Goal: Transaction & Acquisition: Subscribe to service/newsletter

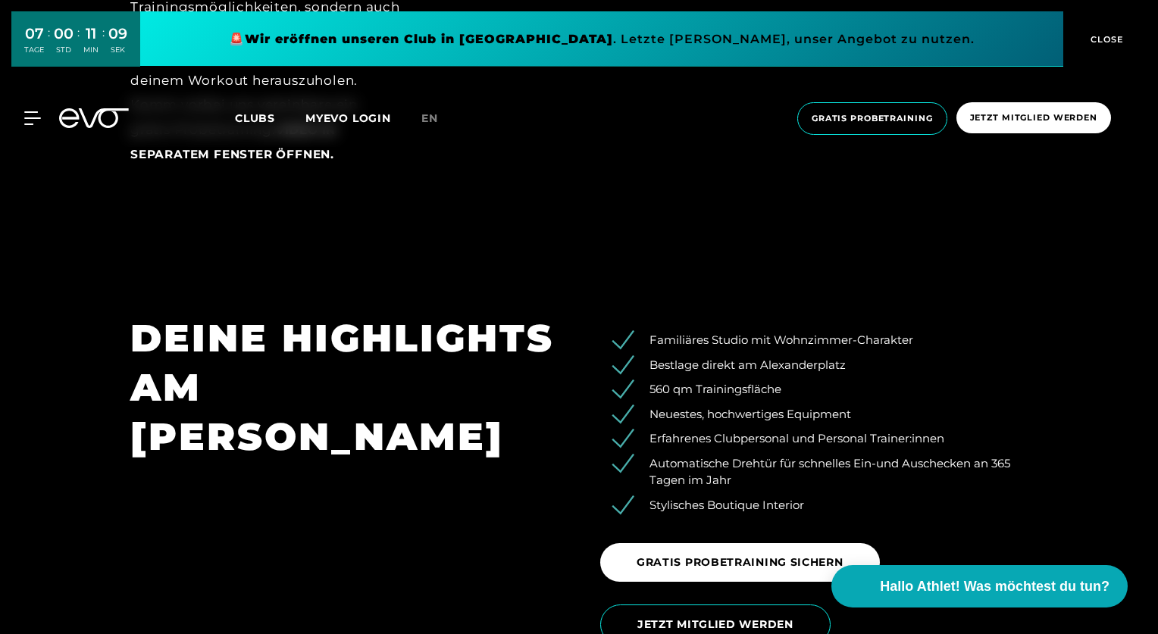
scroll to position [2499, 0]
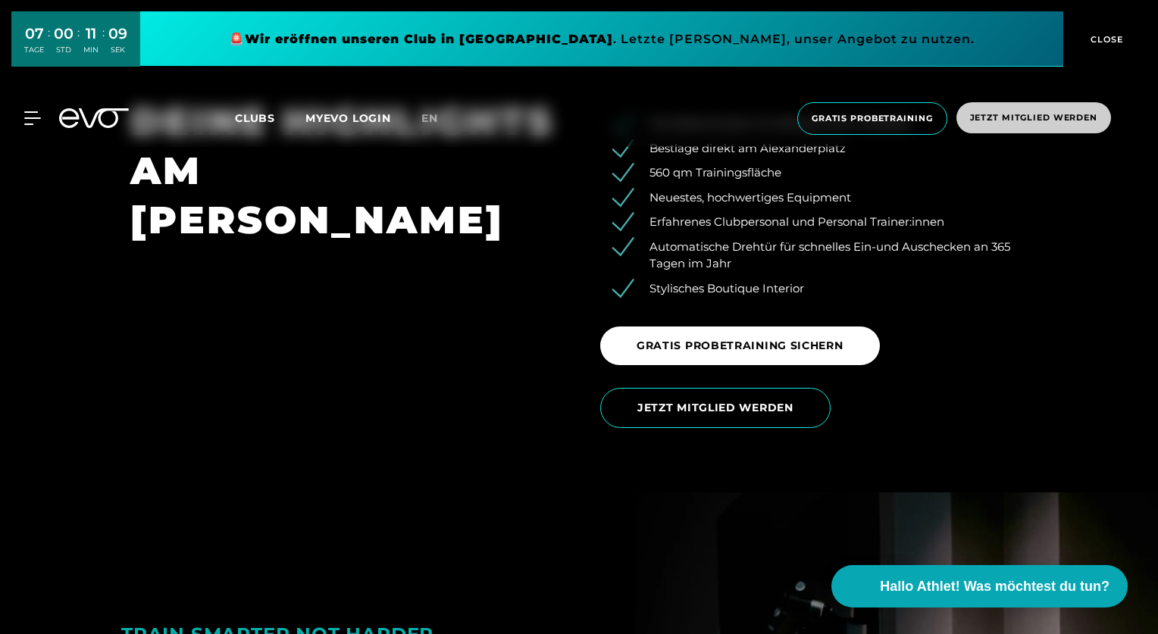
click at [1055, 111] on span "Jetzt Mitglied werden" at bounding box center [1033, 117] width 127 height 13
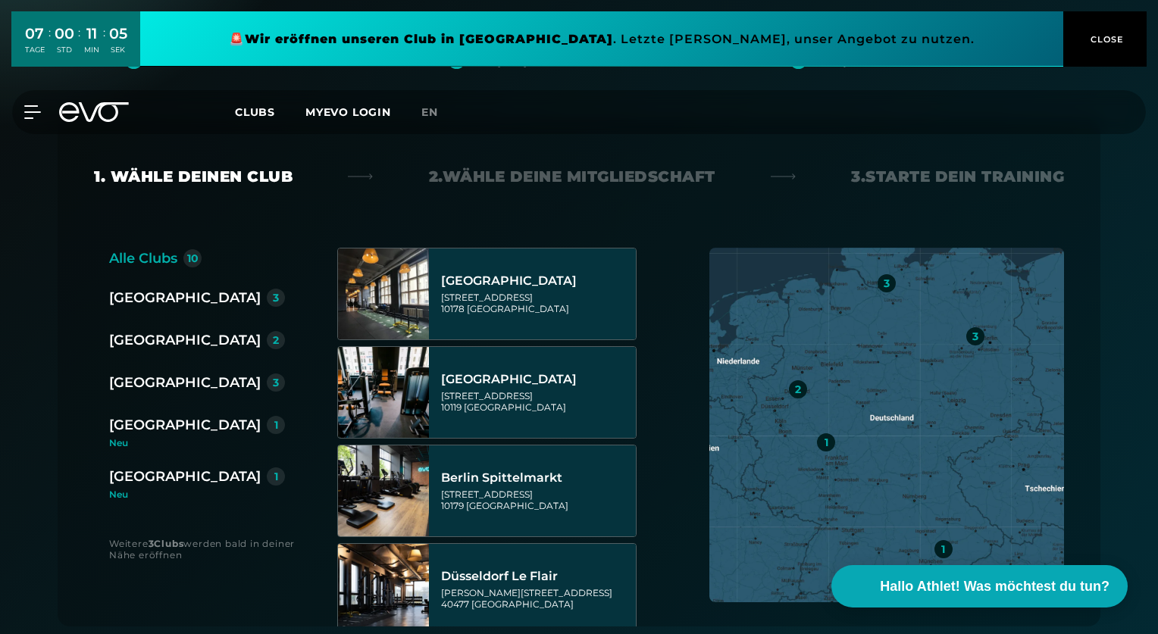
scroll to position [219, 0]
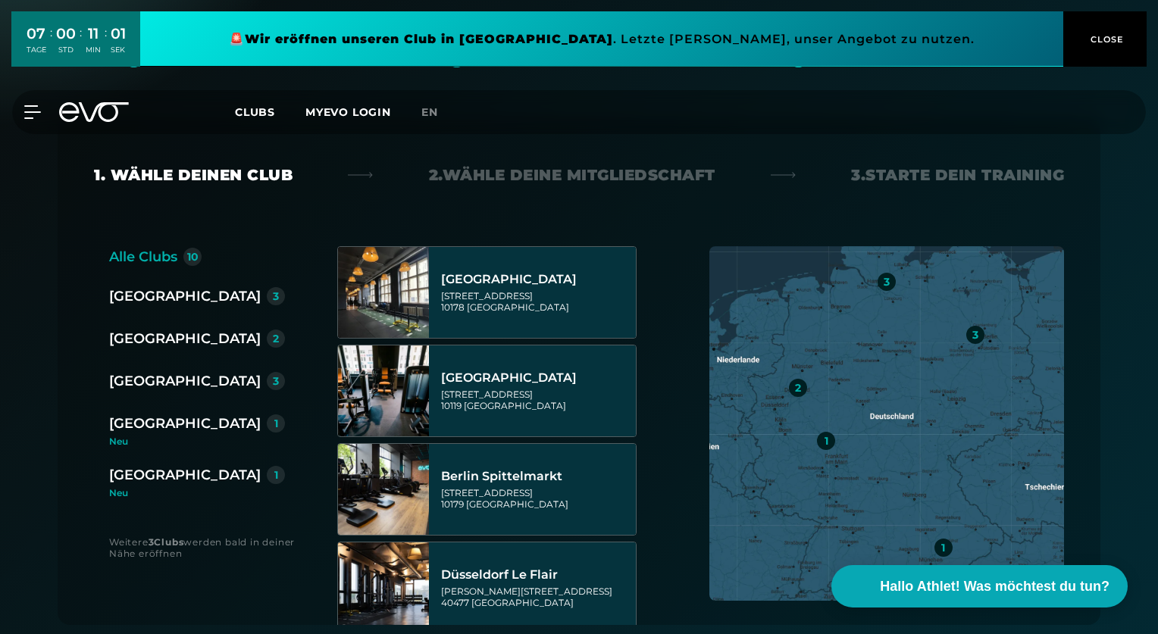
click at [130, 301] on div "[GEOGRAPHIC_DATA]" at bounding box center [185, 296] width 152 height 21
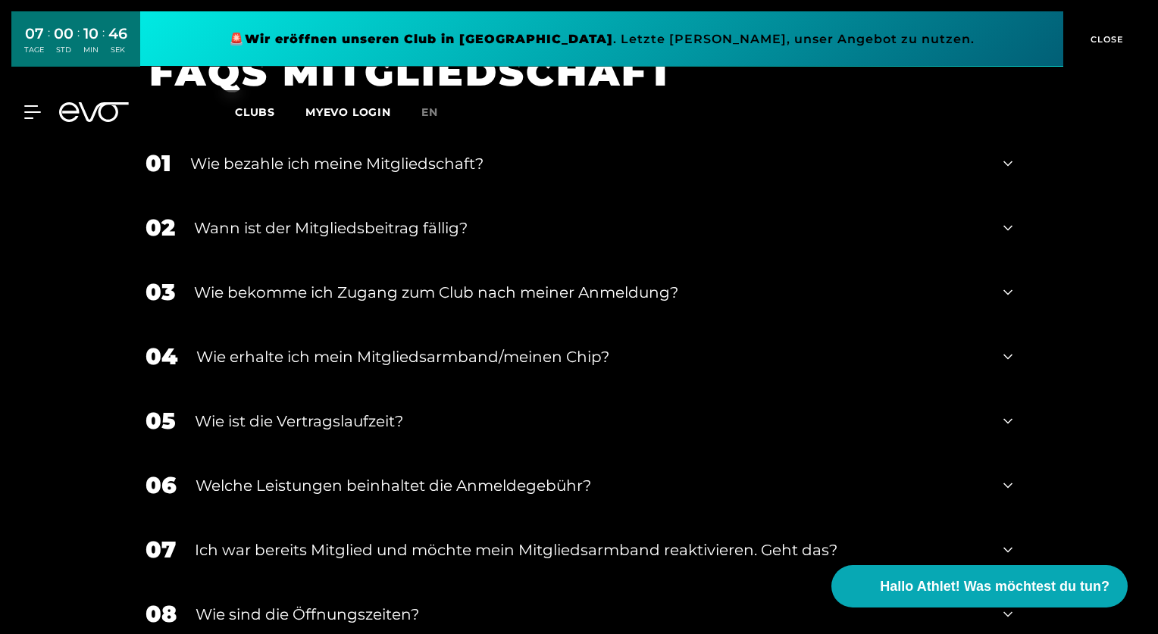
scroll to position [2051, 0]
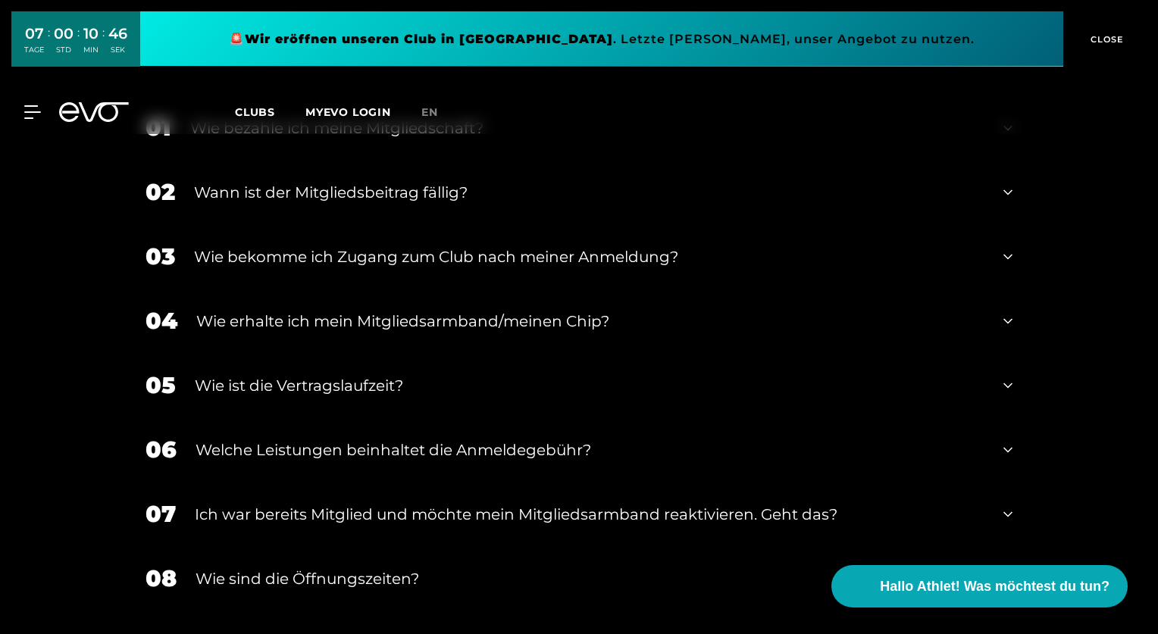
click at [103, 99] on div "MyEVO Login Über EVO Mitgliedschaften Probetraining TAGESPASS EVO Studios [GEOG…" at bounding box center [579, 112] width 1152 height 44
click at [42, 114] on div "MyEVO Login Über EVO Mitgliedschaften Probetraining TAGESPASS EVO Studios [GEOG…" at bounding box center [23, 112] width 53 height 14
click at [24, 107] on icon at bounding box center [35, 112] width 22 height 14
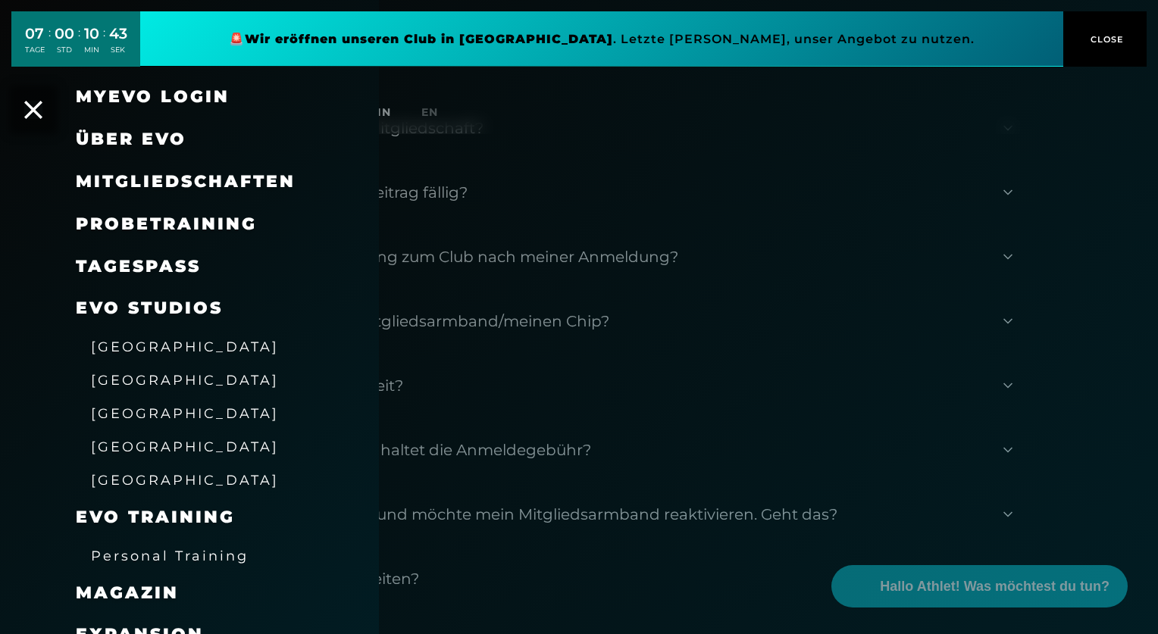
click at [157, 177] on span "Mitgliedschaften" at bounding box center [186, 181] width 220 height 20
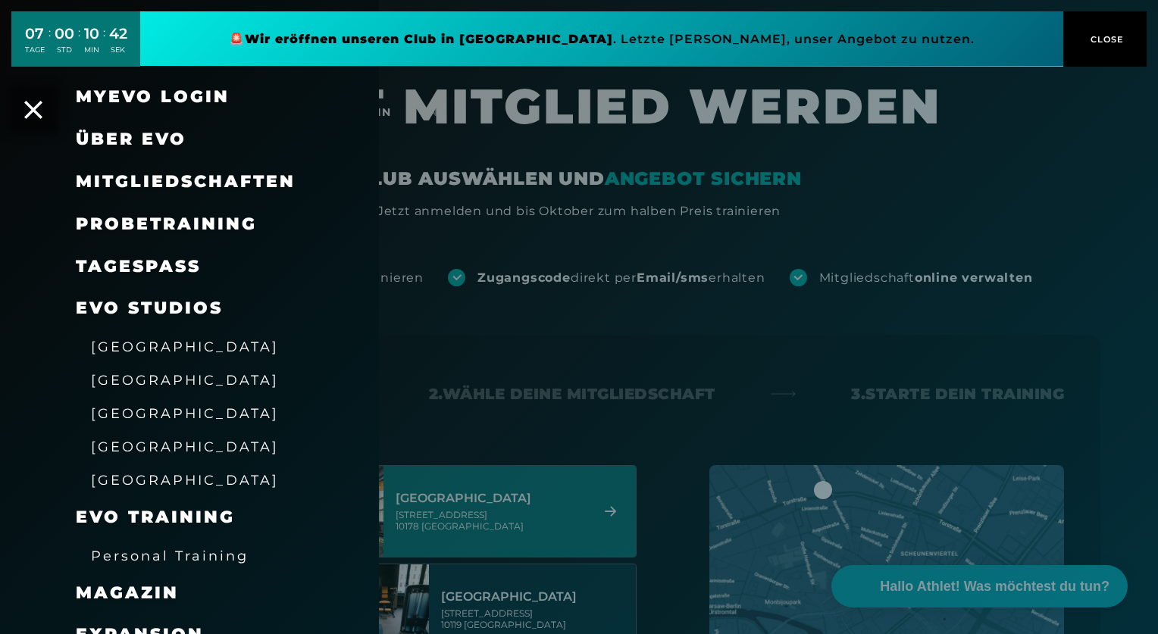
click at [1016, 431] on div at bounding box center [579, 317] width 1158 height 634
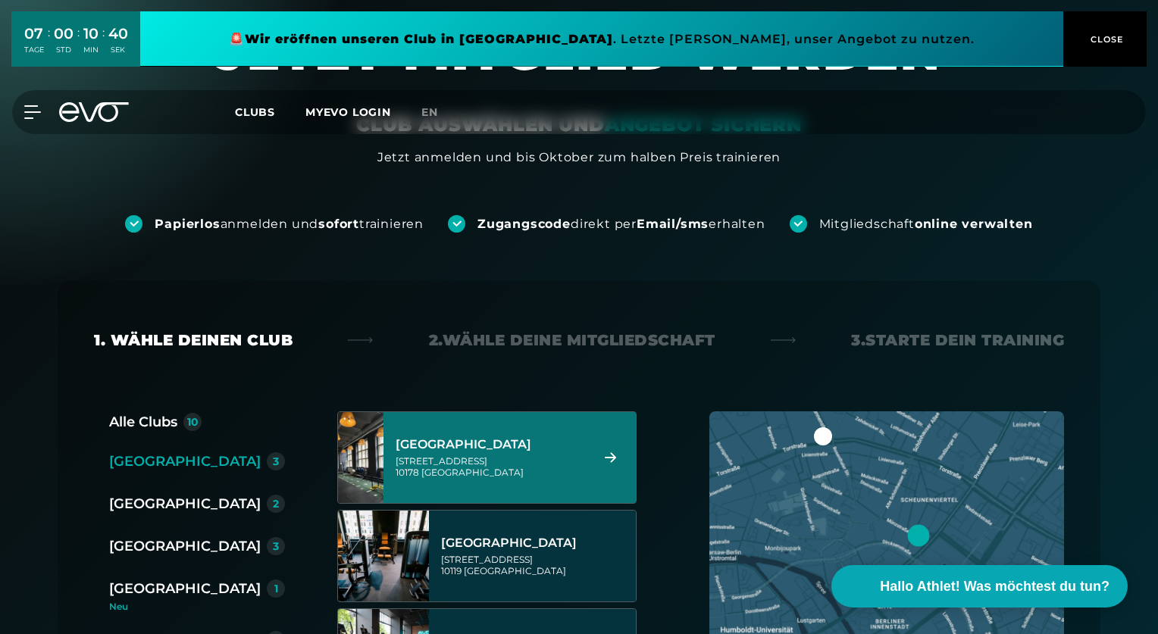
scroll to position [69, 0]
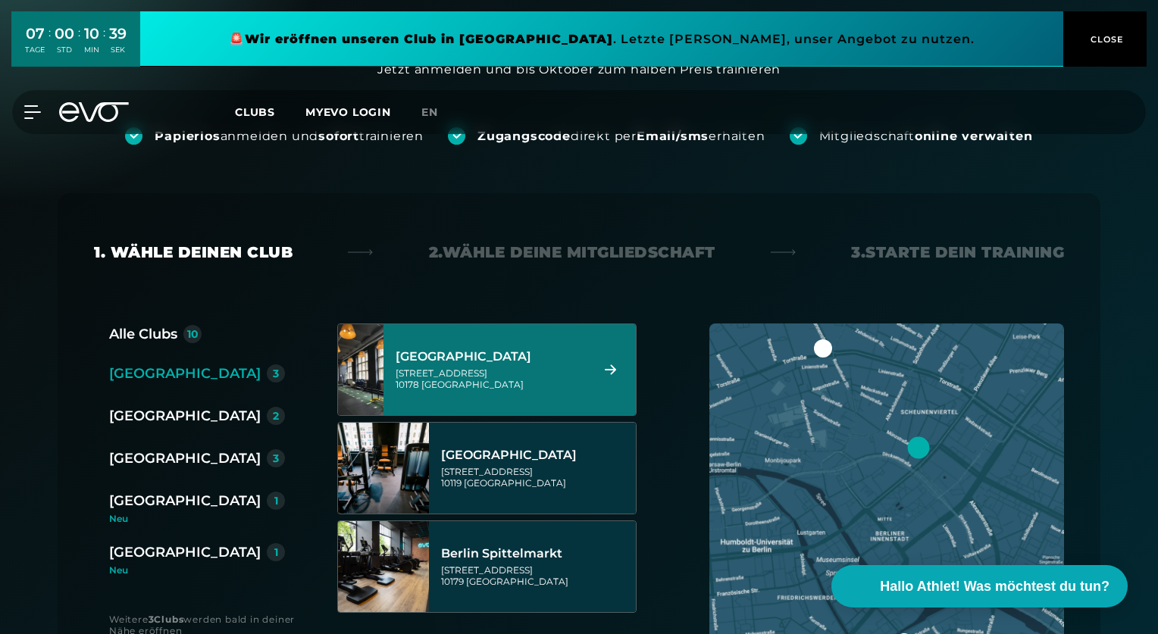
click at [628, 373] on div "[GEOGRAPHIC_DATA][STREET_ADDRESS]" at bounding box center [510, 369] width 252 height 91
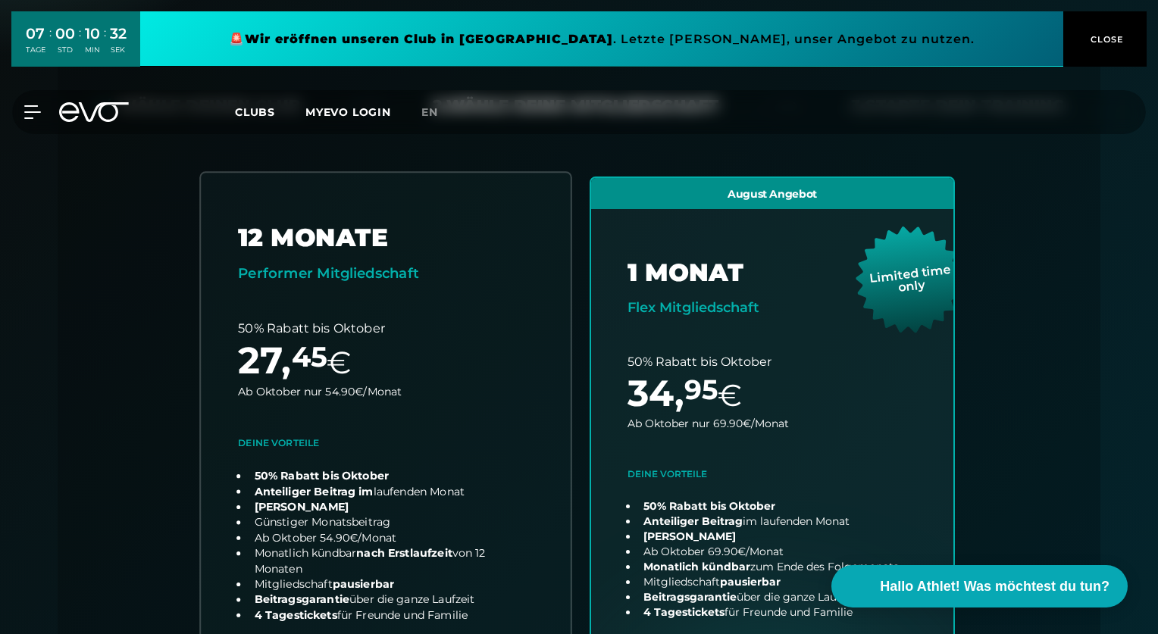
scroll to position [285, 0]
